Goal: Information Seeking & Learning: Find specific fact

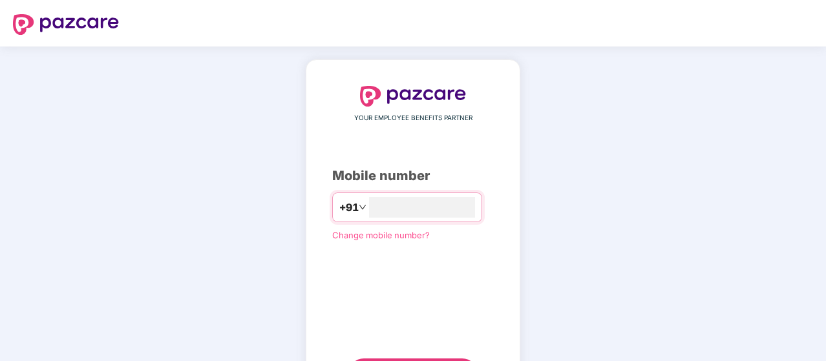
scroll to position [1, 0]
click at [395, 211] on input "number" at bounding box center [422, 206] width 106 height 21
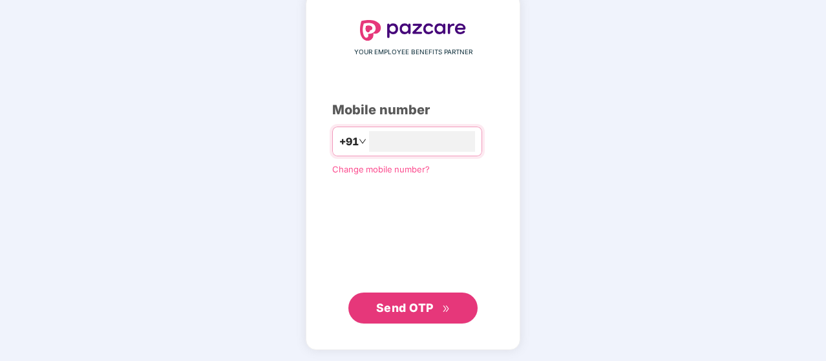
type input "**********"
click at [397, 317] on button "Send OTP" at bounding box center [412, 307] width 129 height 31
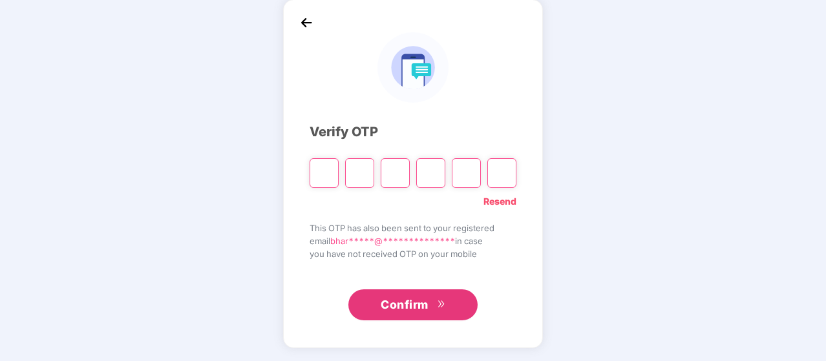
scroll to position [59, 0]
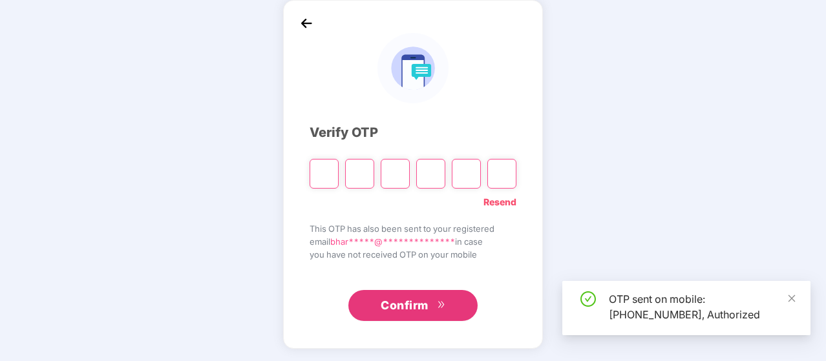
click at [322, 183] on input "Please enter verification code. Digit 1" at bounding box center [323, 174] width 29 height 30
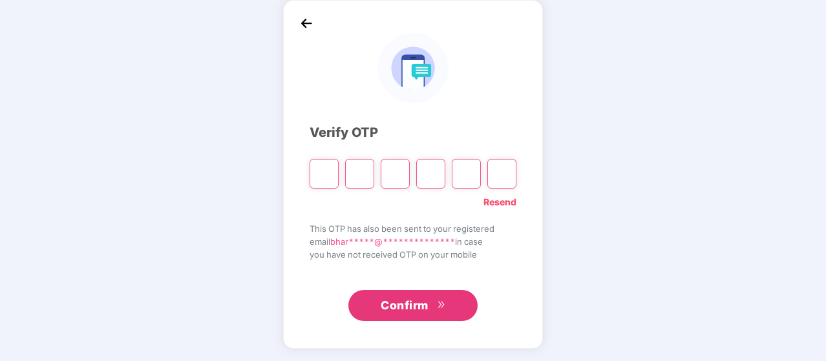
type input "*"
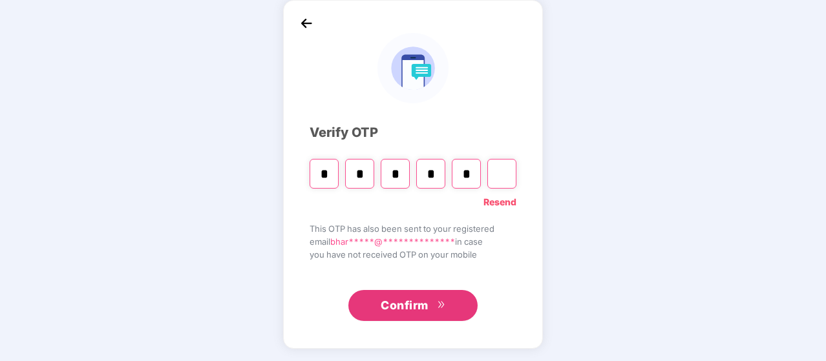
type input "*"
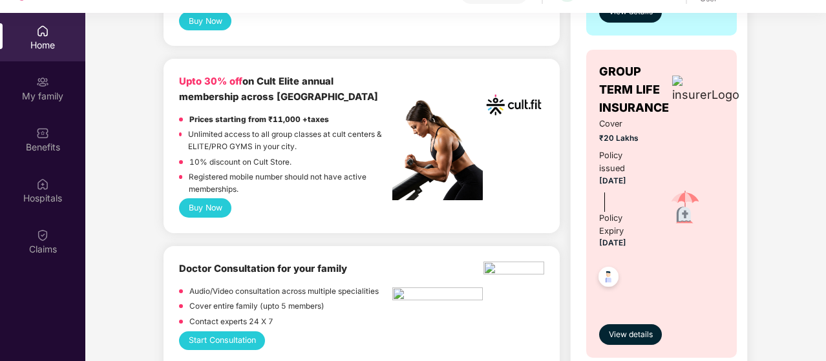
scroll to position [503, 0]
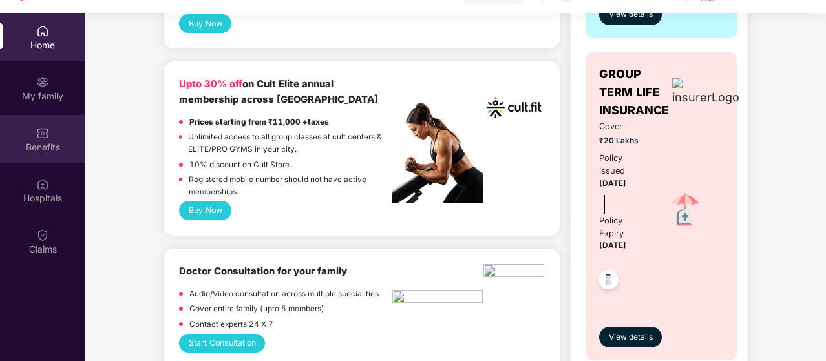
click at [37, 121] on div "Benefits" at bounding box center [42, 139] width 85 height 48
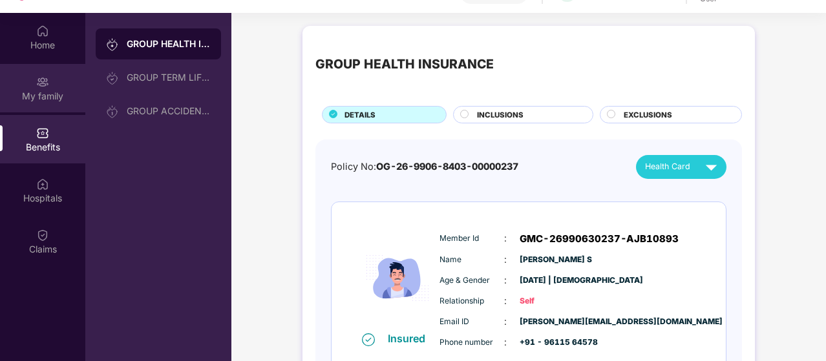
click at [45, 94] on div "My family" at bounding box center [42, 96] width 85 height 13
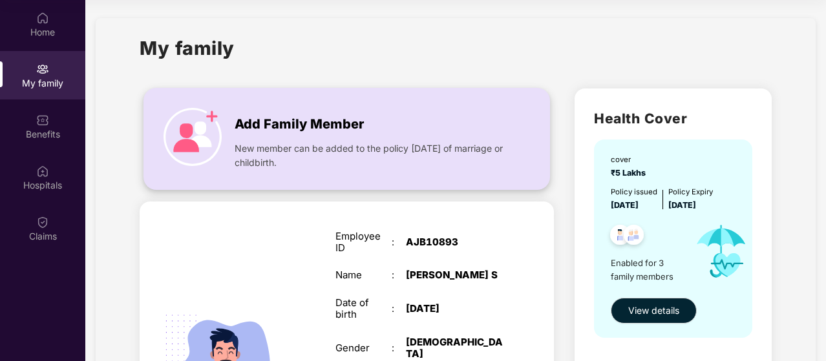
scroll to position [3, 0]
click at [245, 103] on div "Add Family Member New member can be added to the policy [DATE] of marriage or c…" at bounding box center [346, 138] width 405 height 74
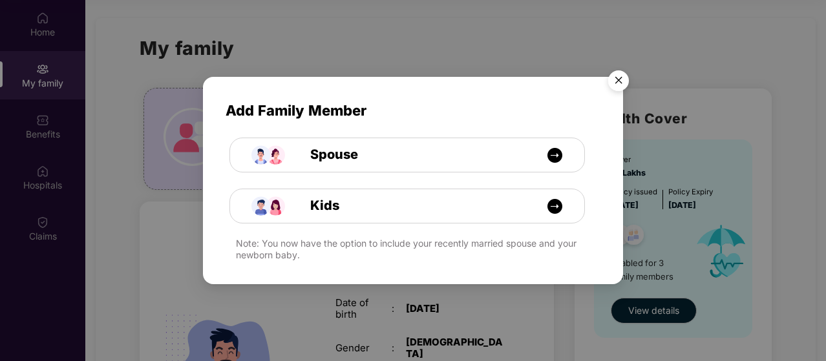
click at [612, 79] on img "Close" at bounding box center [618, 83] width 36 height 36
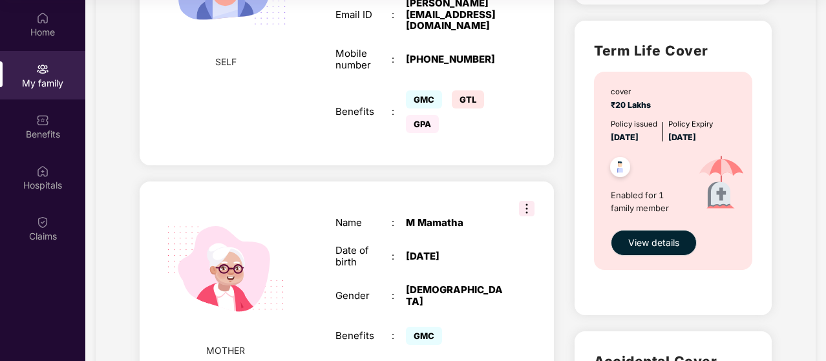
scroll to position [698, 0]
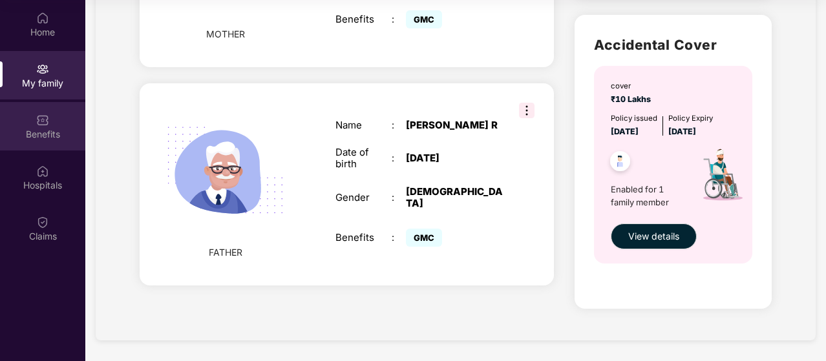
click at [34, 132] on div "Benefits" at bounding box center [42, 134] width 85 height 13
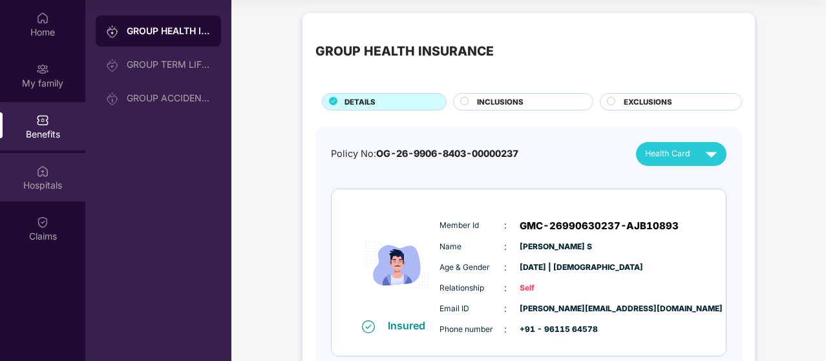
click at [47, 184] on div "Hospitals" at bounding box center [42, 185] width 85 height 13
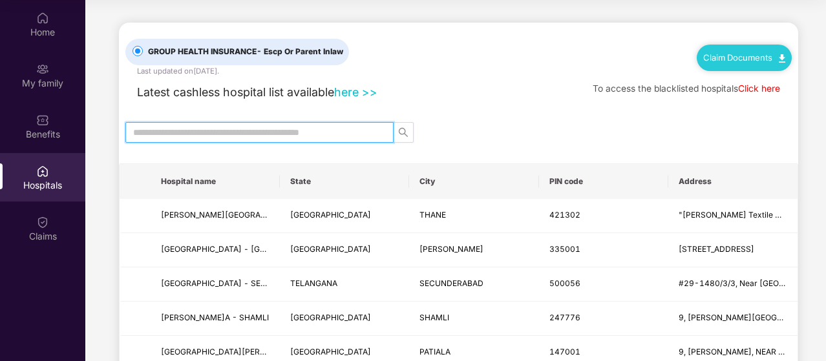
click at [304, 135] on input "text" at bounding box center [254, 132] width 242 height 14
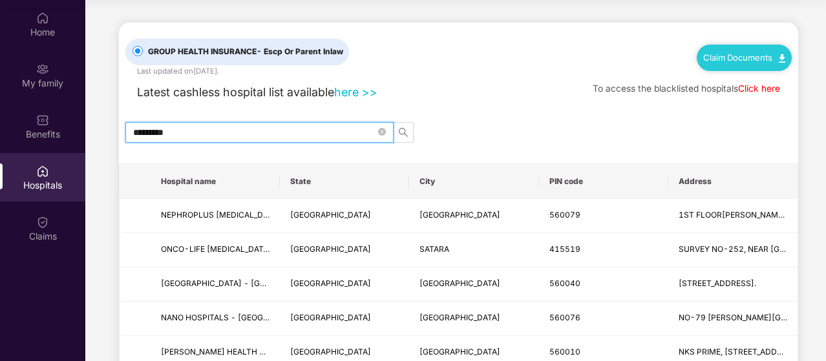
click at [307, 134] on input "*********" at bounding box center [254, 132] width 242 height 14
type input "*"
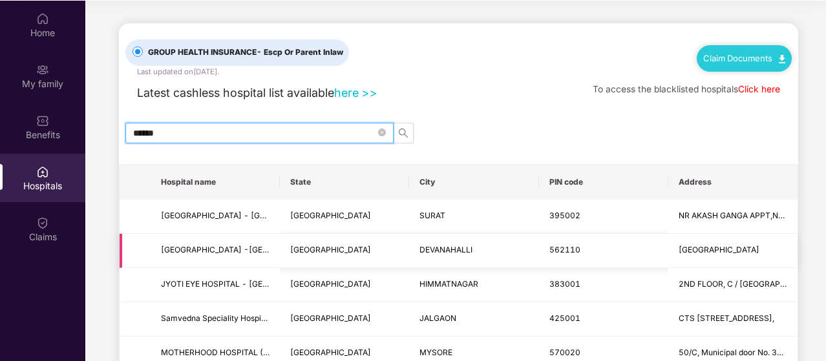
scroll to position [72, 0]
type input "*****"
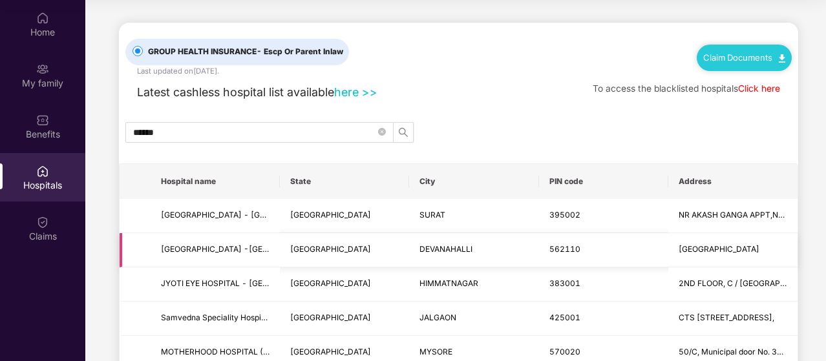
click at [267, 258] on td "[GEOGRAPHIC_DATA] -[GEOGRAPHIC_DATA]" at bounding box center [215, 250] width 129 height 34
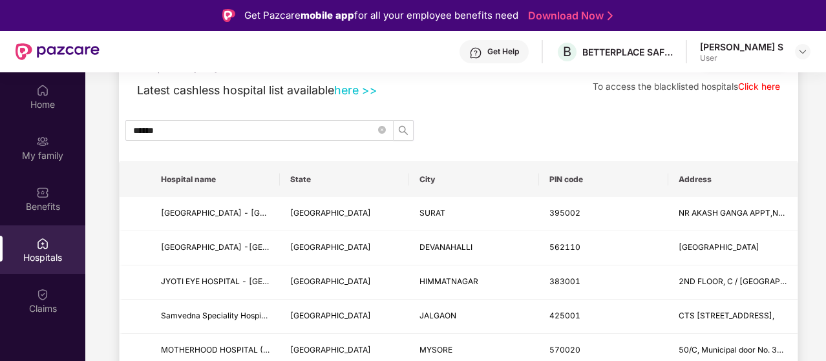
scroll to position [0, 0]
